Goal: Find specific page/section: Find specific page/section

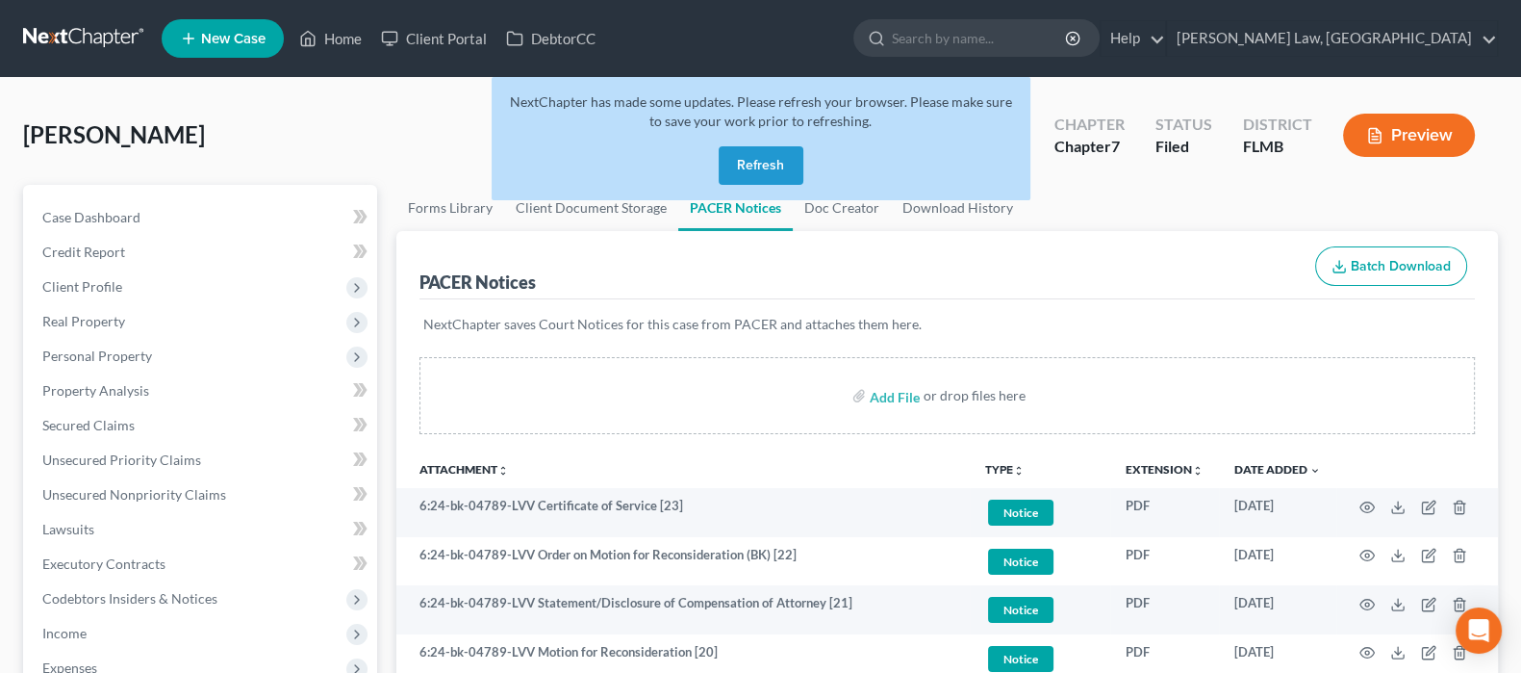
click at [765, 159] on button "Refresh" at bounding box center [761, 165] width 85 height 38
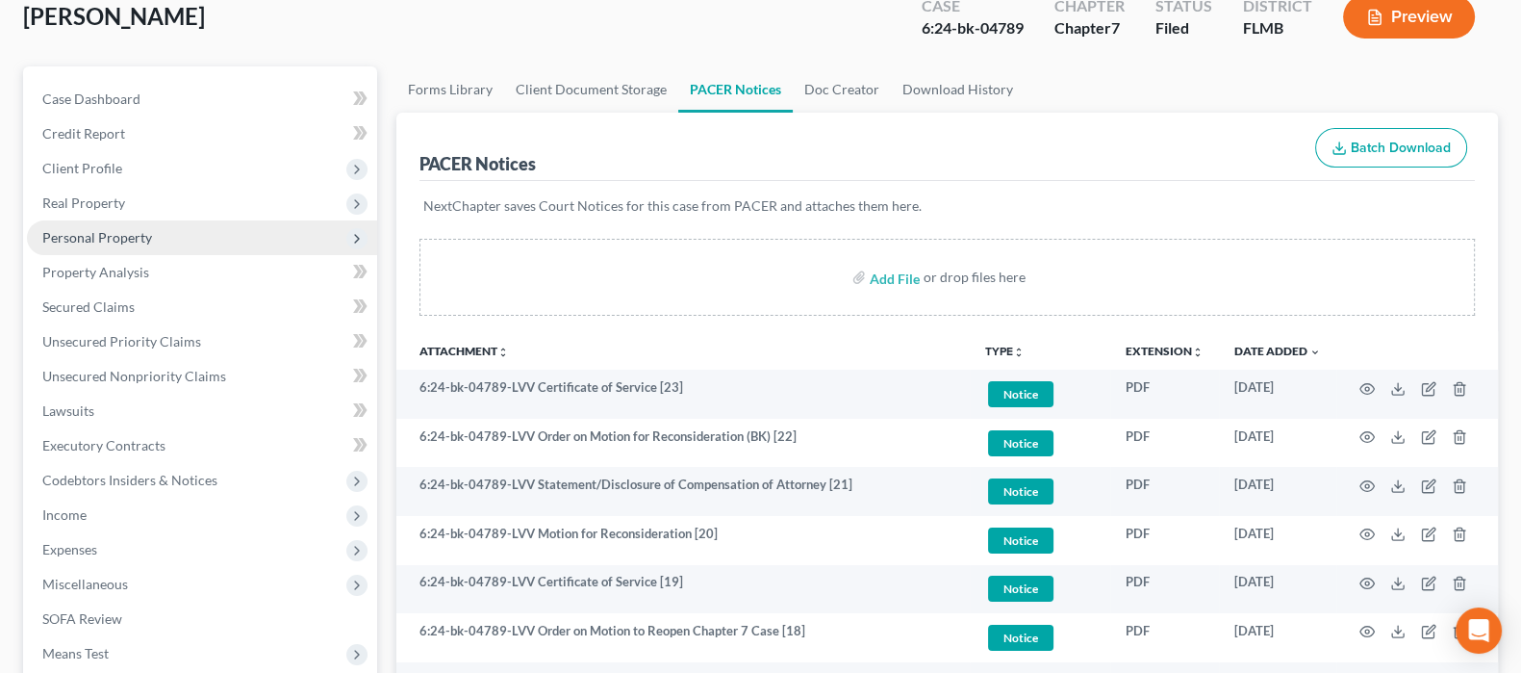
scroll to position [240, 0]
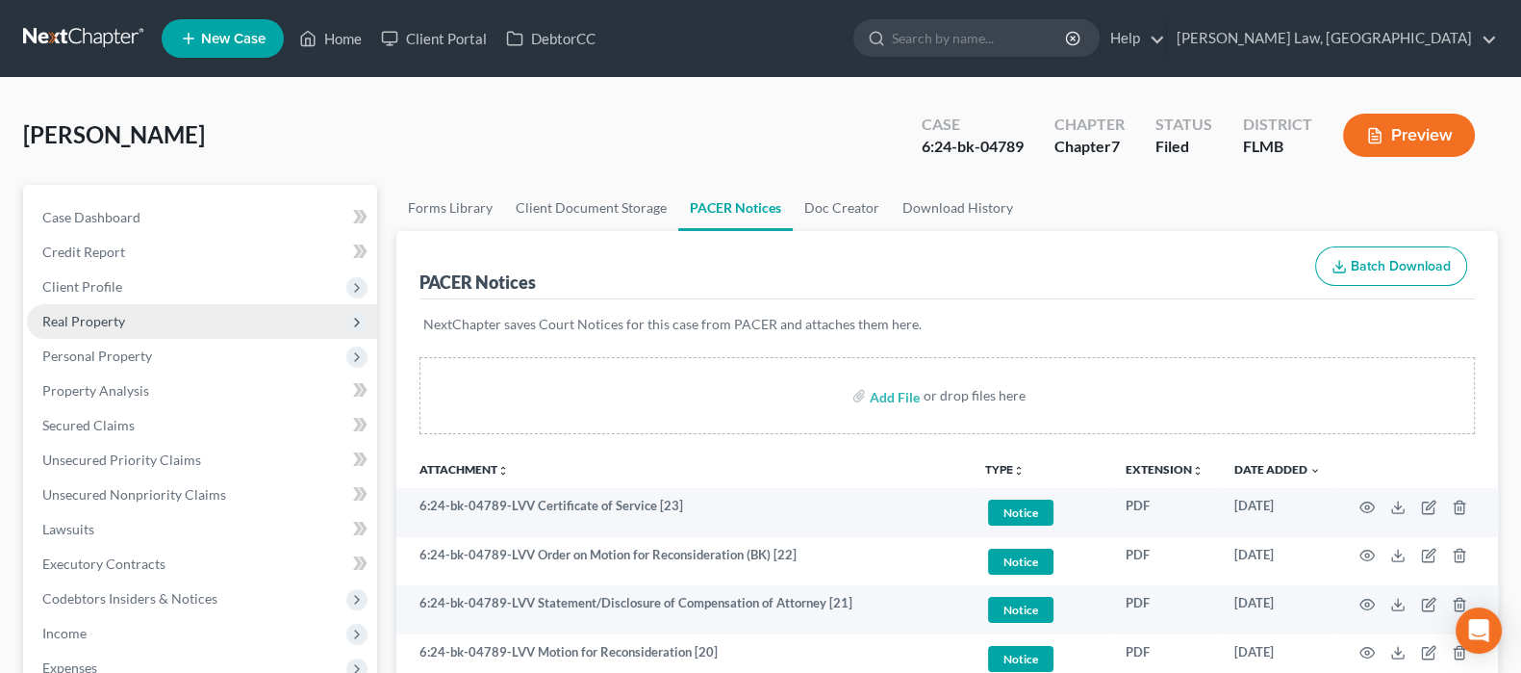
click at [101, 328] on span "Real Property" at bounding box center [202, 321] width 350 height 35
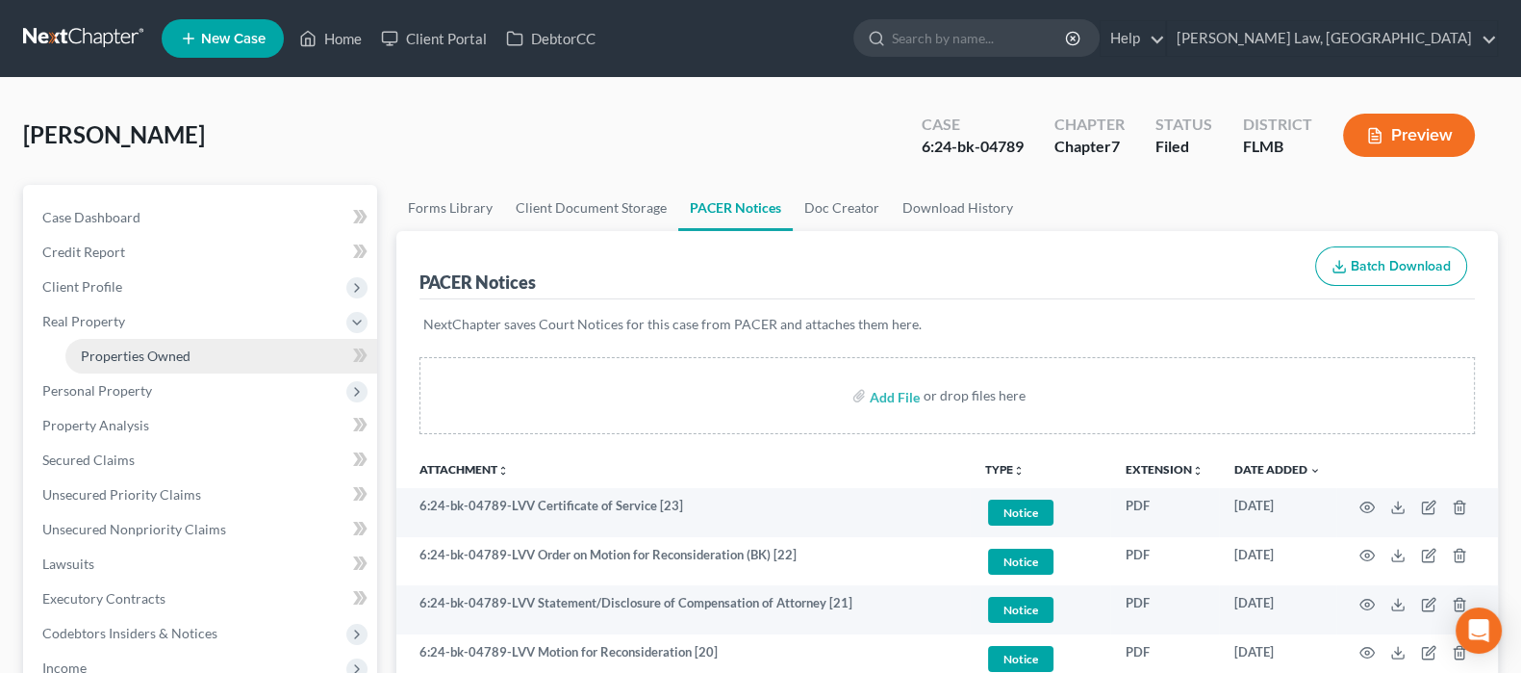
click at [122, 350] on span "Properties Owned" at bounding box center [136, 355] width 110 height 16
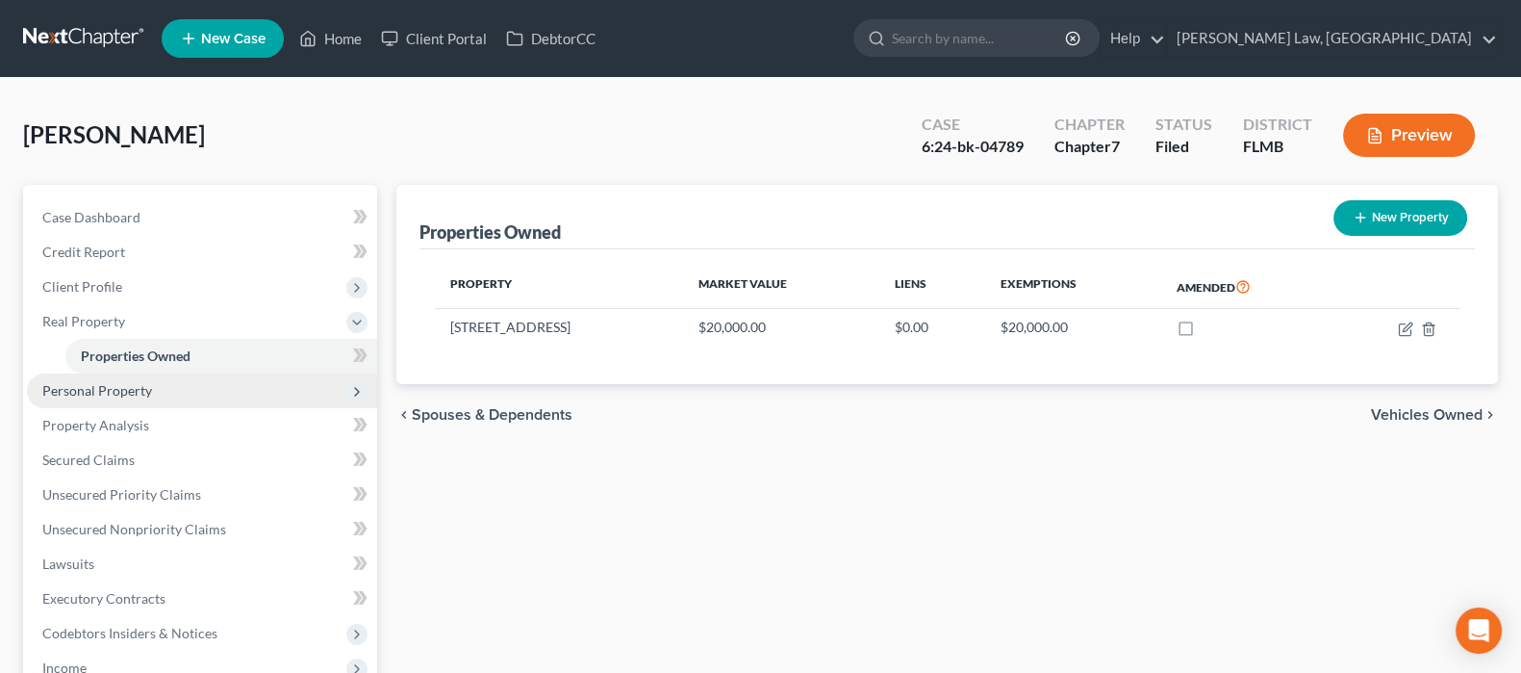
click at [106, 382] on span "Personal Property" at bounding box center [97, 390] width 110 height 16
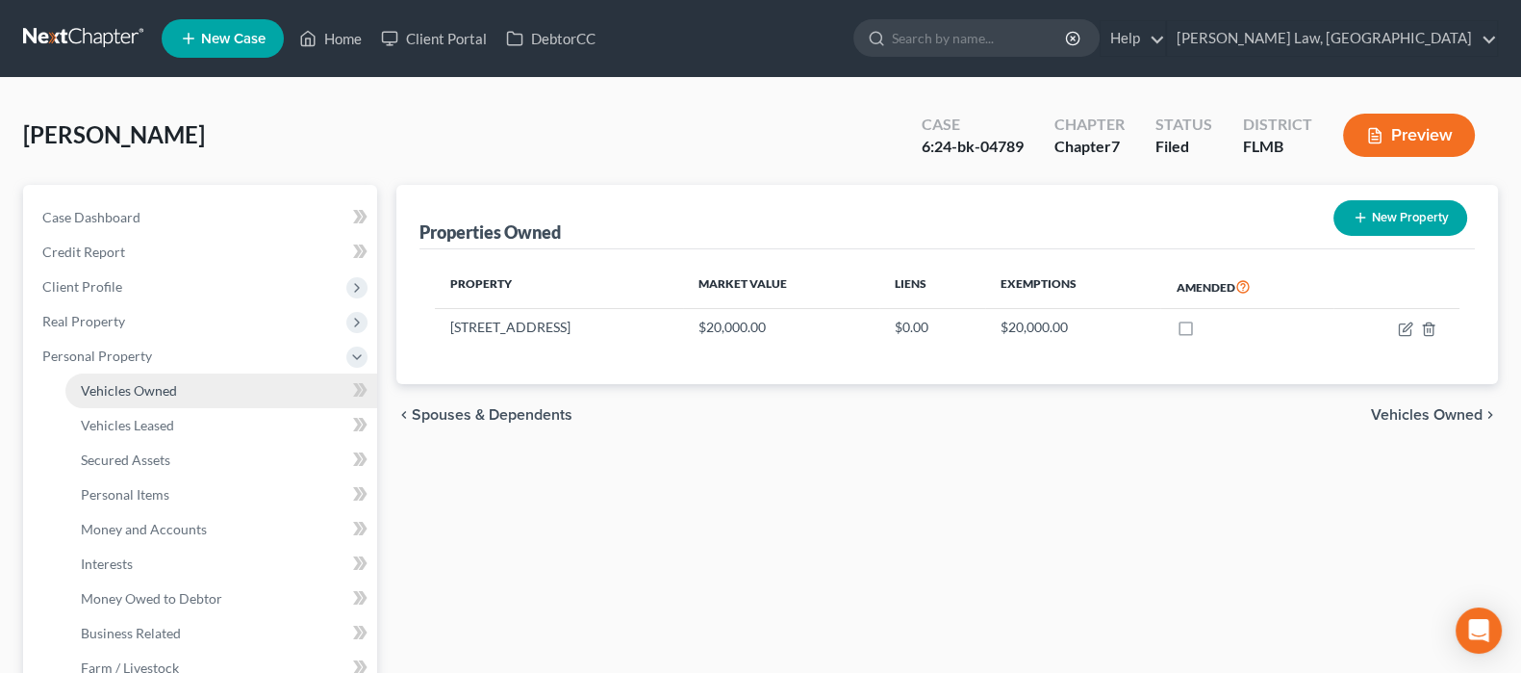
click at [115, 390] on span "Vehicles Owned" at bounding box center [129, 390] width 96 height 16
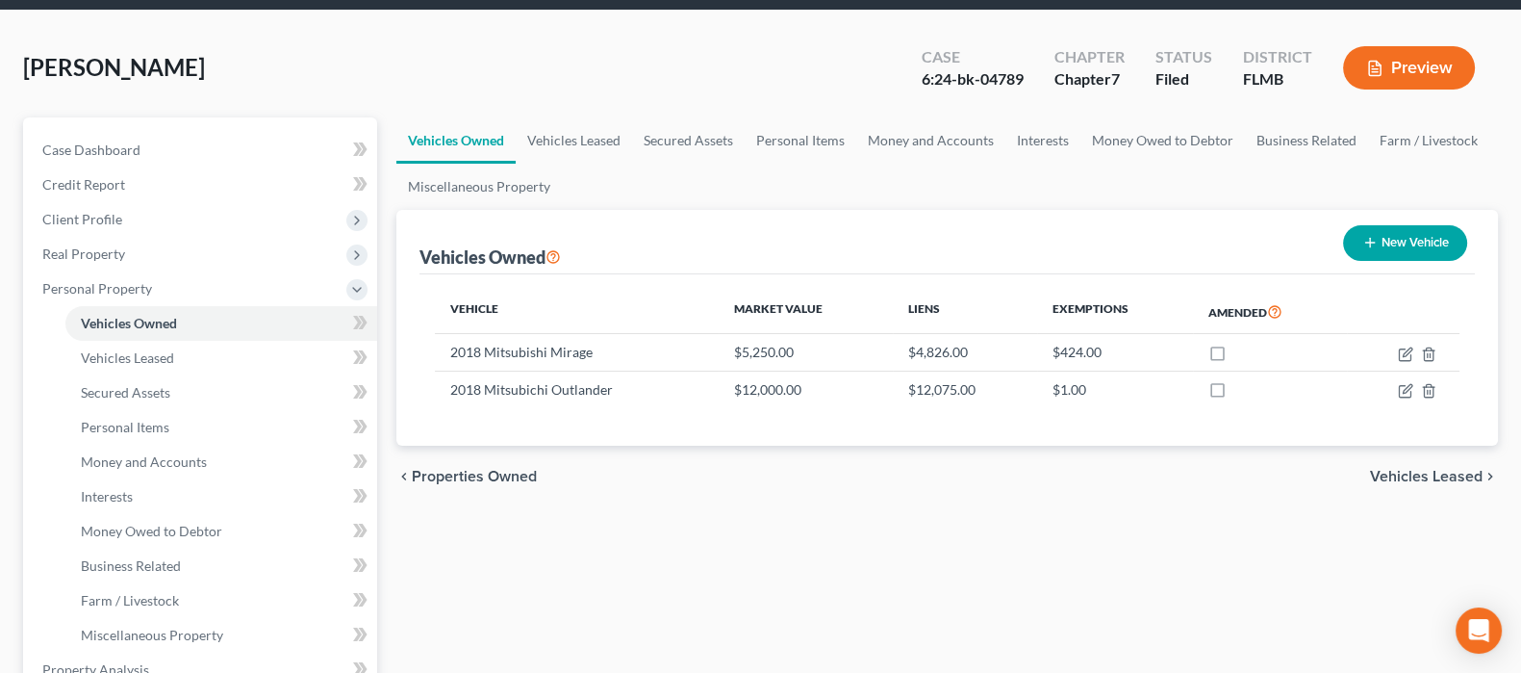
scroll to position [119, 0]
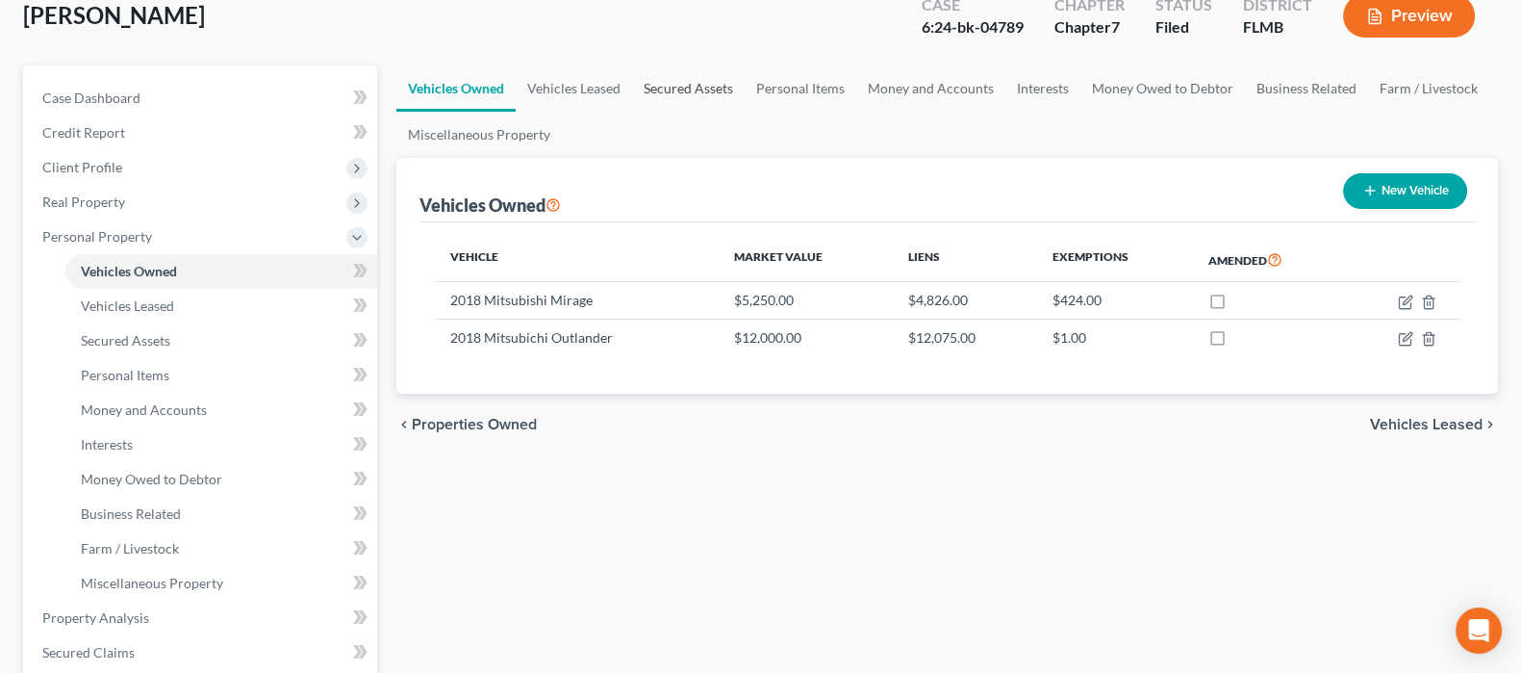
click at [678, 91] on link "Secured Assets" at bounding box center [688, 88] width 113 height 46
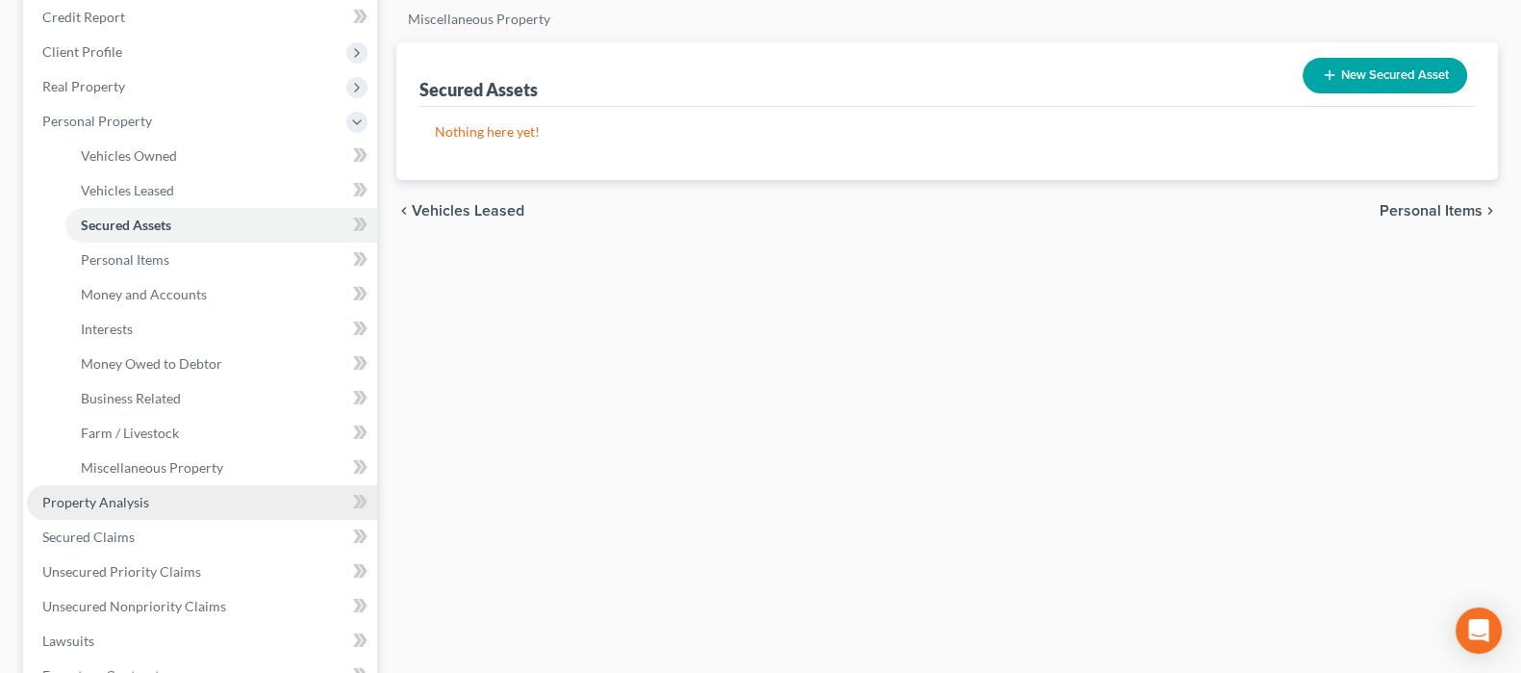
scroll to position [240, 0]
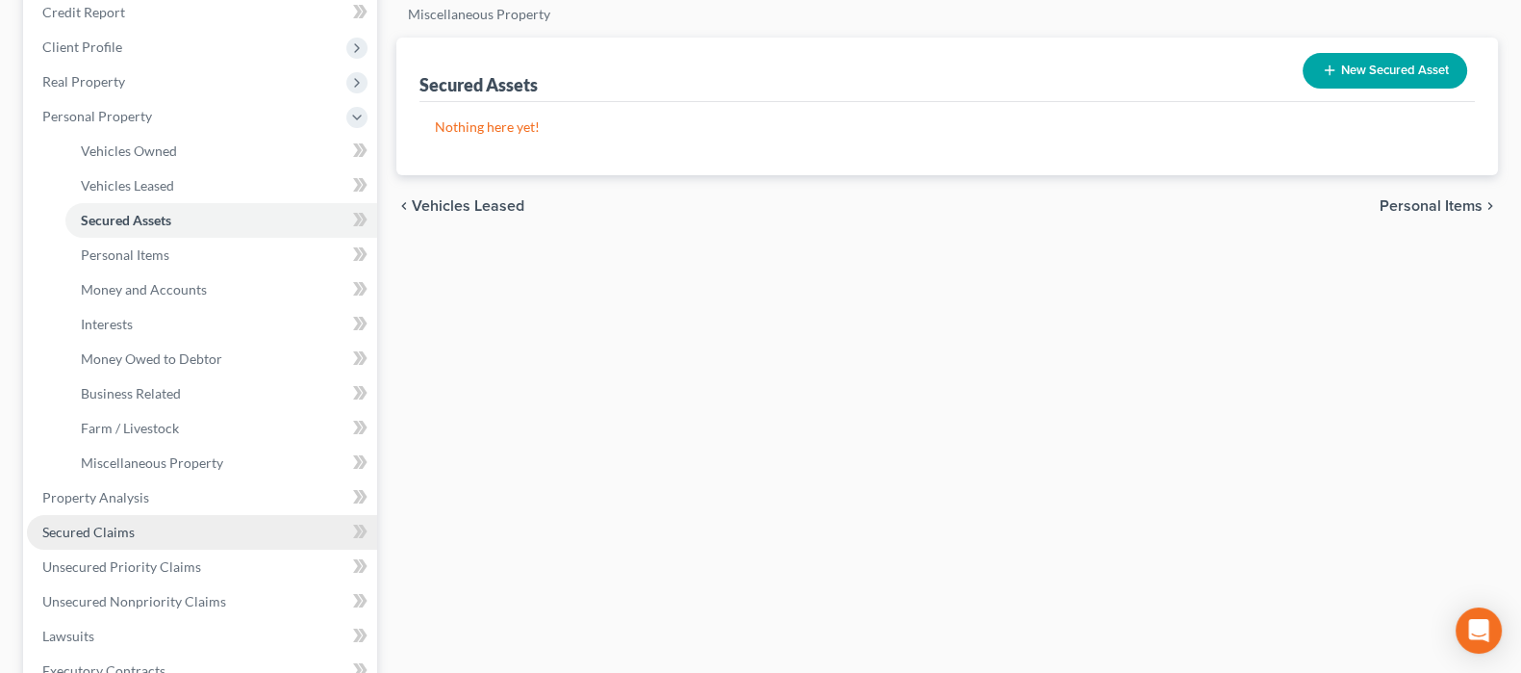
click at [172, 522] on link "Secured Claims" at bounding box center [202, 532] width 350 height 35
